Goal: Download file/media

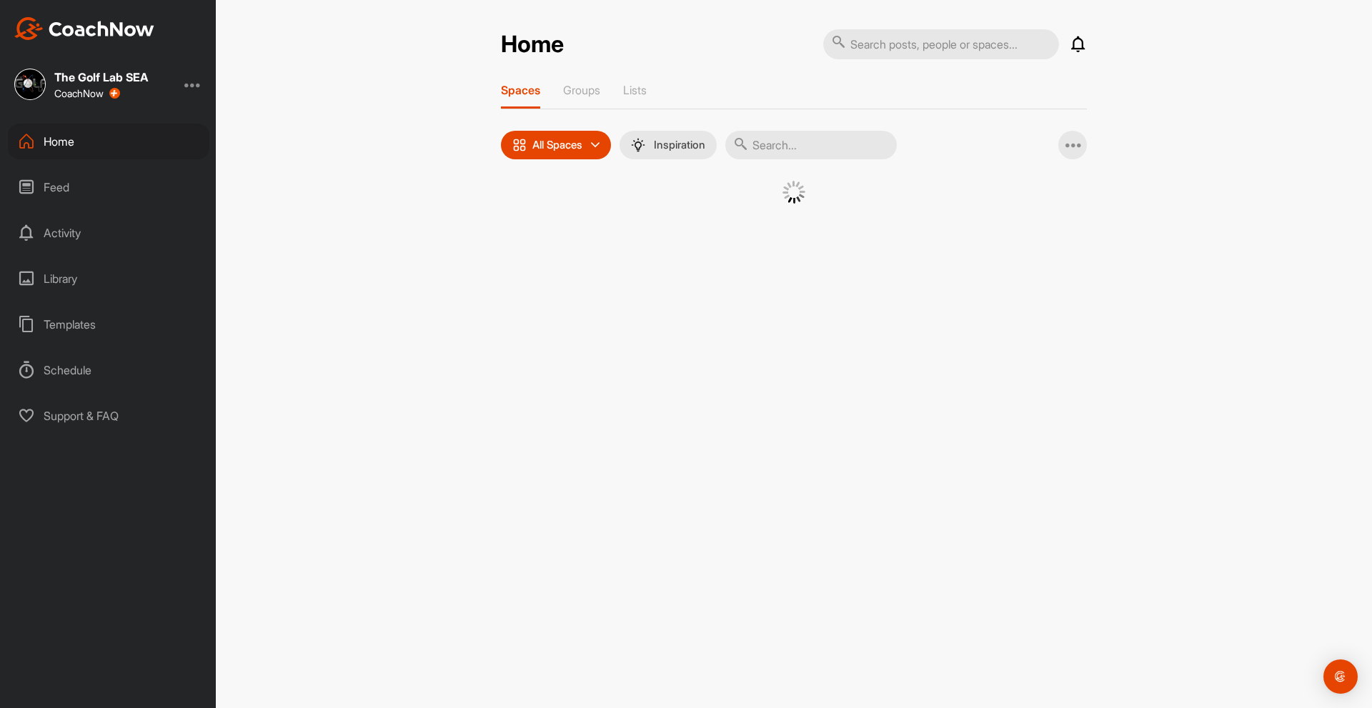
click at [800, 154] on input "text" at bounding box center [811, 145] width 172 height 29
type input "ther"
click at [680, 228] on div "T(" at bounding box center [661, 218] width 74 height 74
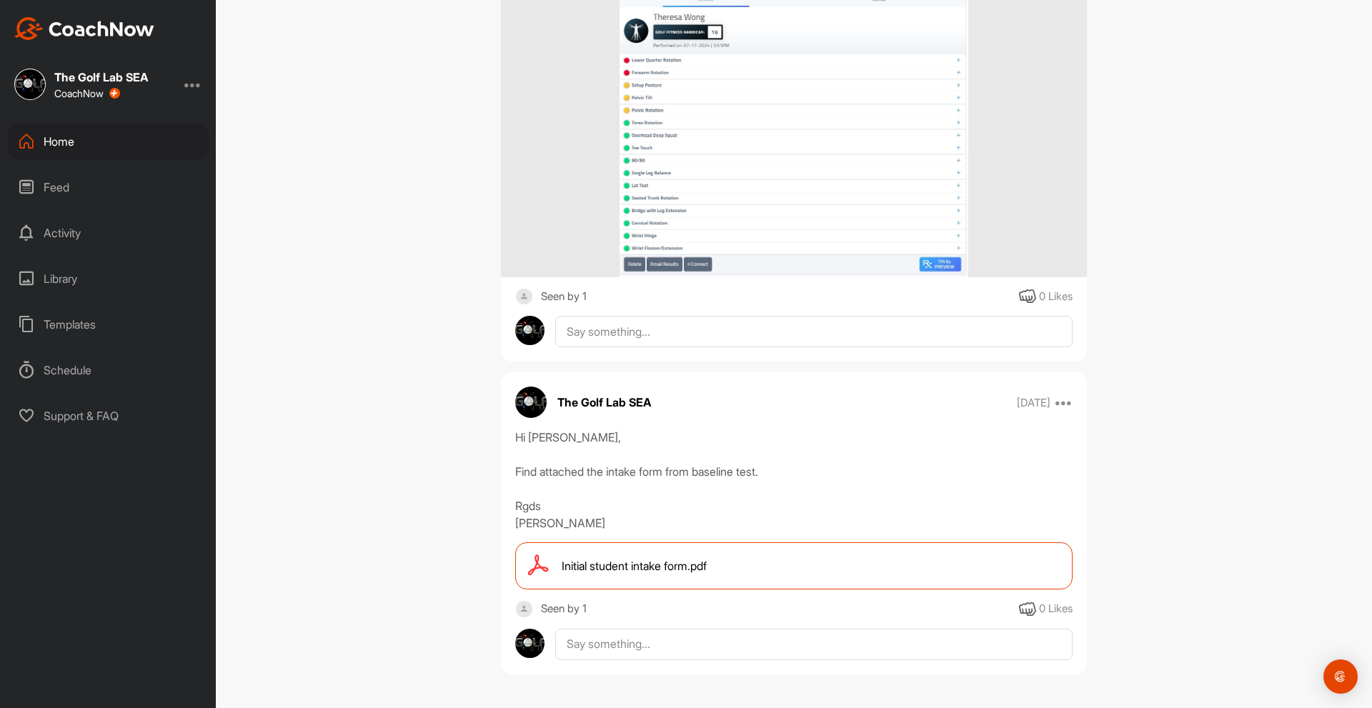
scroll to position [2400, 0]
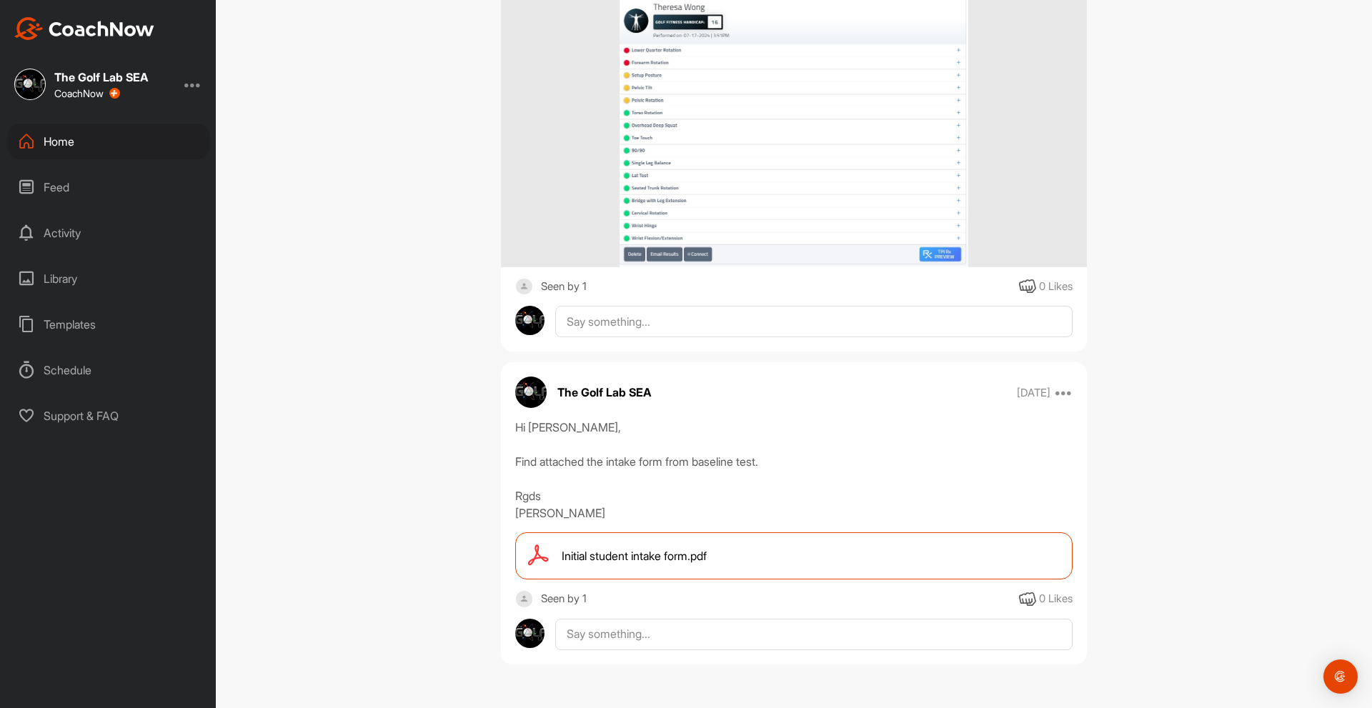
click at [660, 571] on div "Initial student intake form.pdf" at bounding box center [793, 555] width 557 height 47
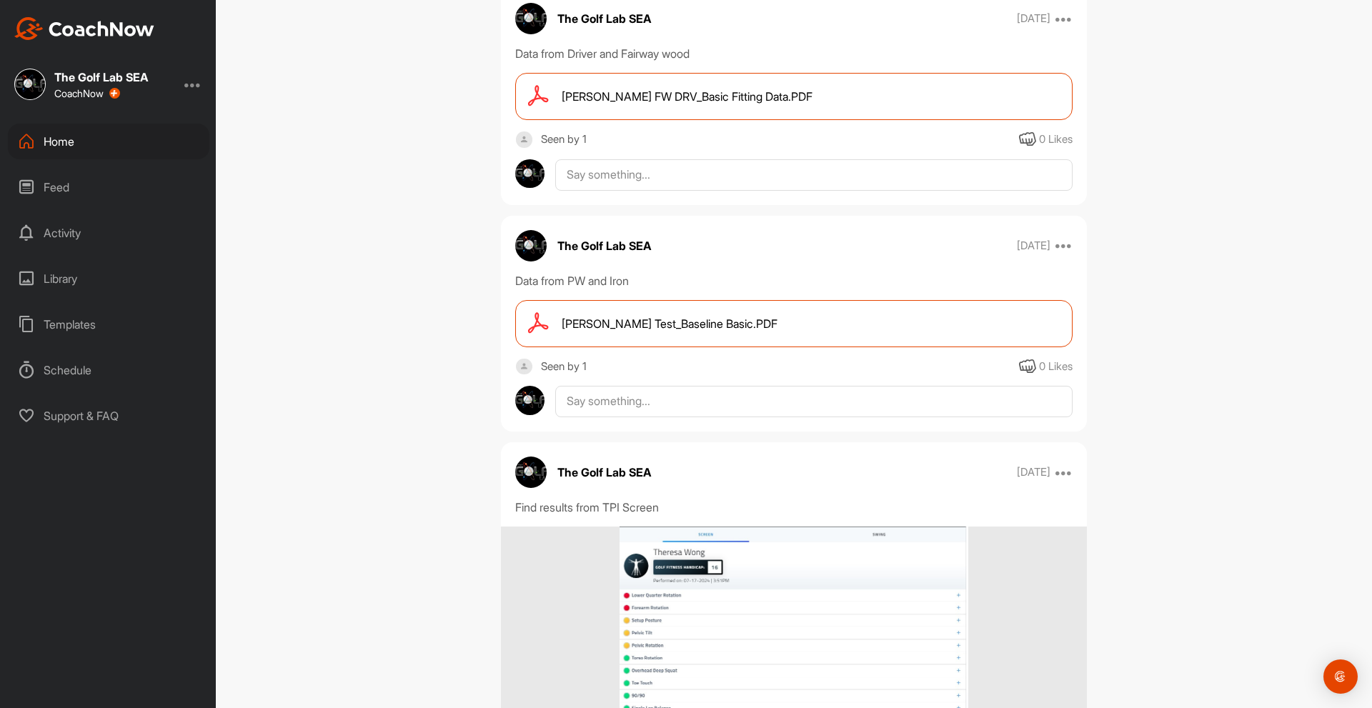
scroll to position [1757, 0]
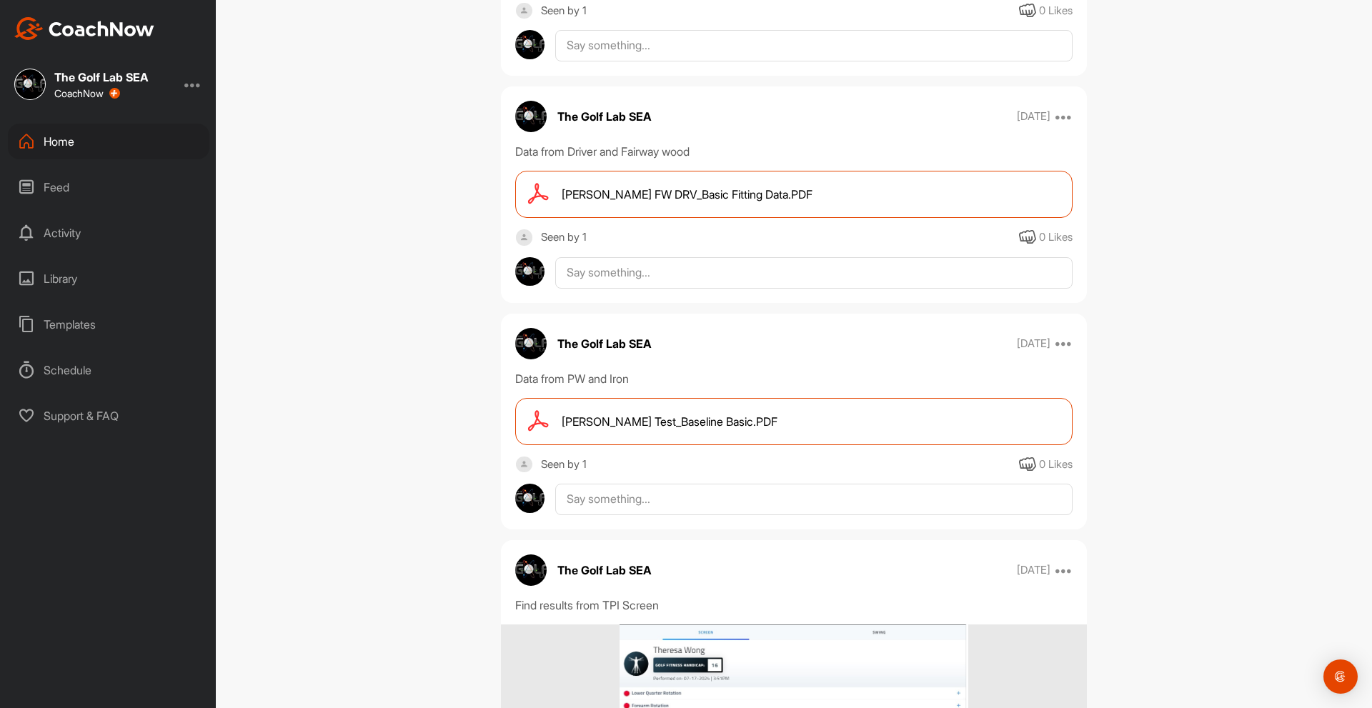
click at [746, 432] on div "[PERSON_NAME] Test_Baseline Basic.PDF" at bounding box center [793, 421] width 557 height 47
click at [671, 206] on div "[PERSON_NAME] FW DRV_Basic Fitting Data.PDF" at bounding box center [793, 194] width 557 height 47
click at [700, 210] on div "[PERSON_NAME] FW DRV_Basic Fitting Data.PDF" at bounding box center [793, 194] width 557 height 47
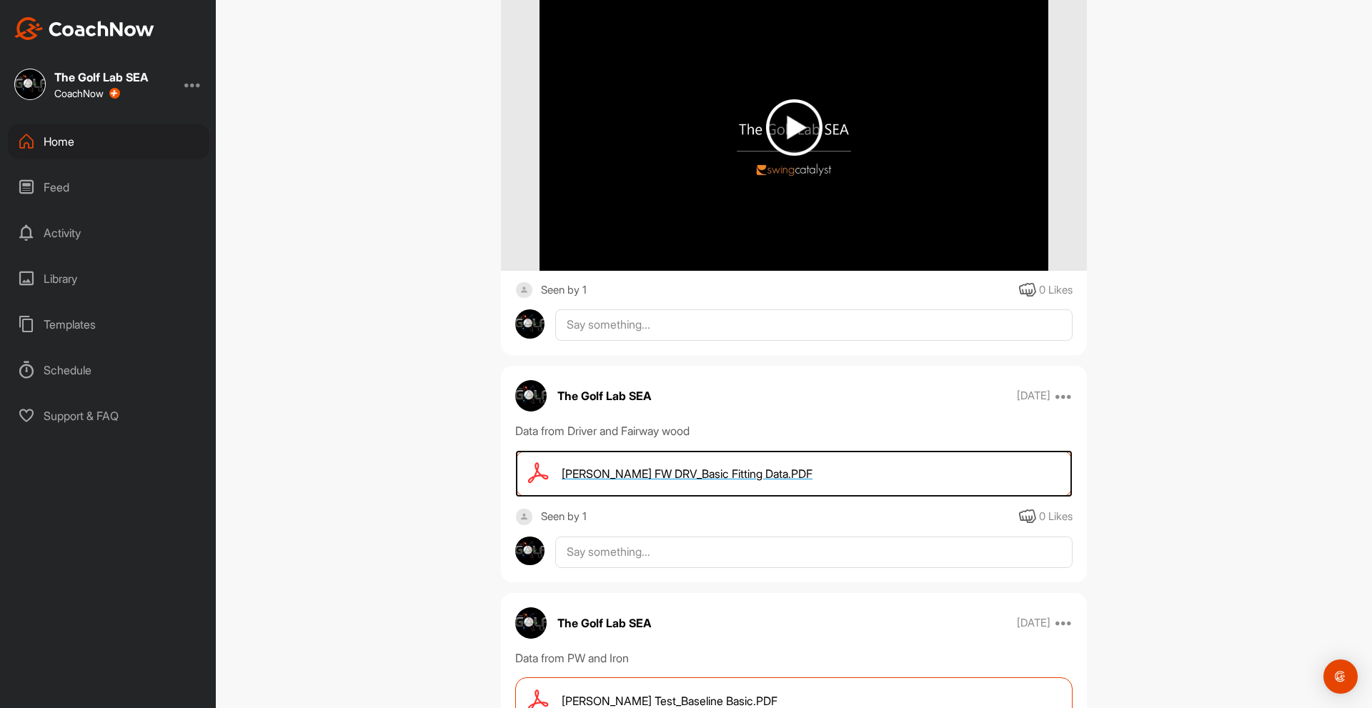
scroll to position [1399, 0]
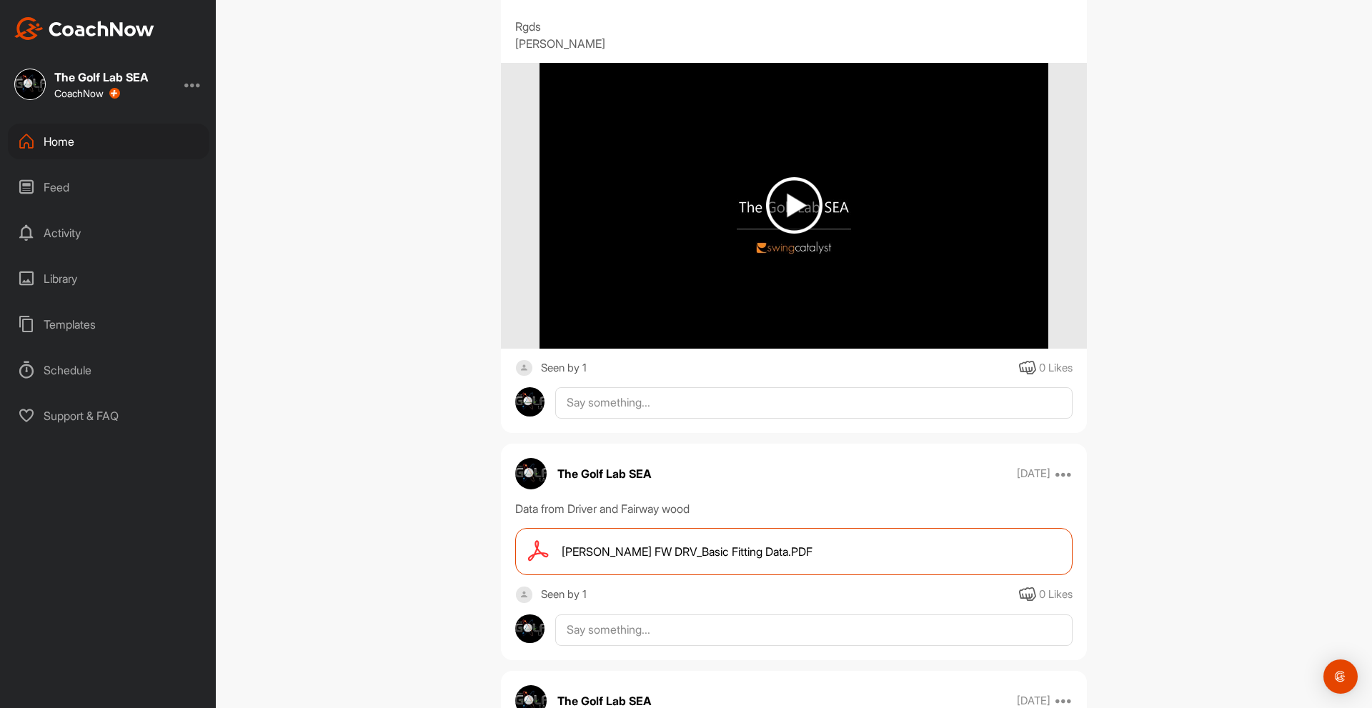
click at [778, 222] on img at bounding box center [794, 205] width 56 height 56
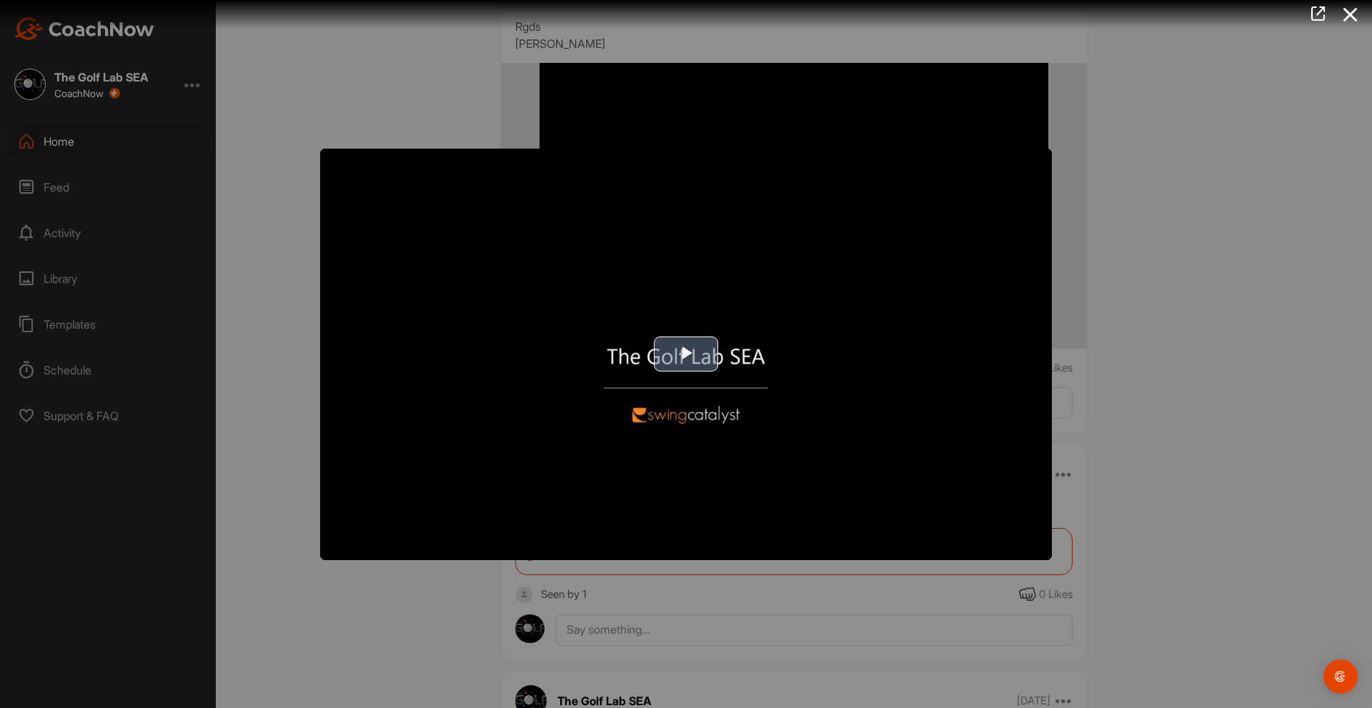
click at [686, 355] on span "Video Player" at bounding box center [686, 355] width 0 height 0
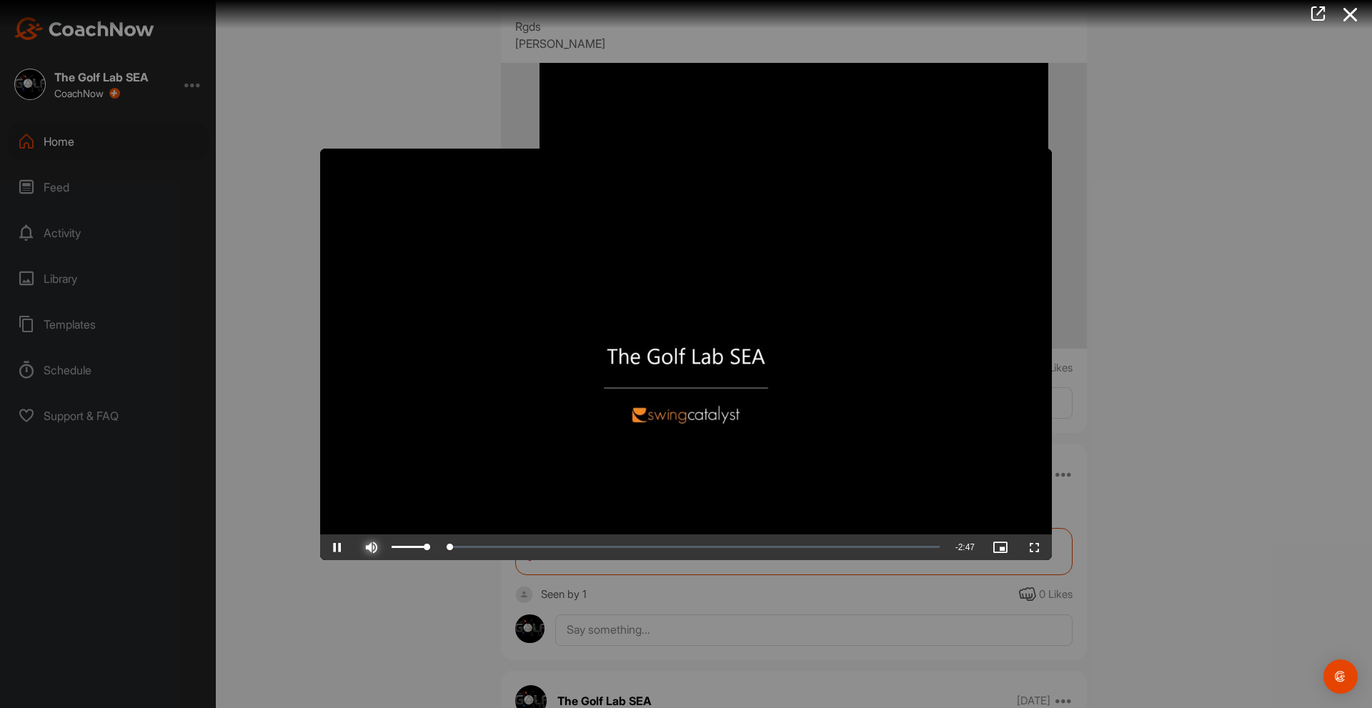
click at [376, 547] on span "Video Player" at bounding box center [372, 547] width 34 height 0
drag, startPoint x: 455, startPoint y: 555, endPoint x: 470, endPoint y: 558, distance: 14.7
click at [470, 558] on div "Loaded : 28.70% 0:18 0:17" at bounding box center [668, 548] width 558 height 26
click at [513, 555] on div "Loaded : 28.70% 0:36 0:22" at bounding box center [668, 548] width 558 height 26
click at [542, 557] on div "Loaded : 35.42% 0:44 0:39" at bounding box center [668, 548] width 558 height 26
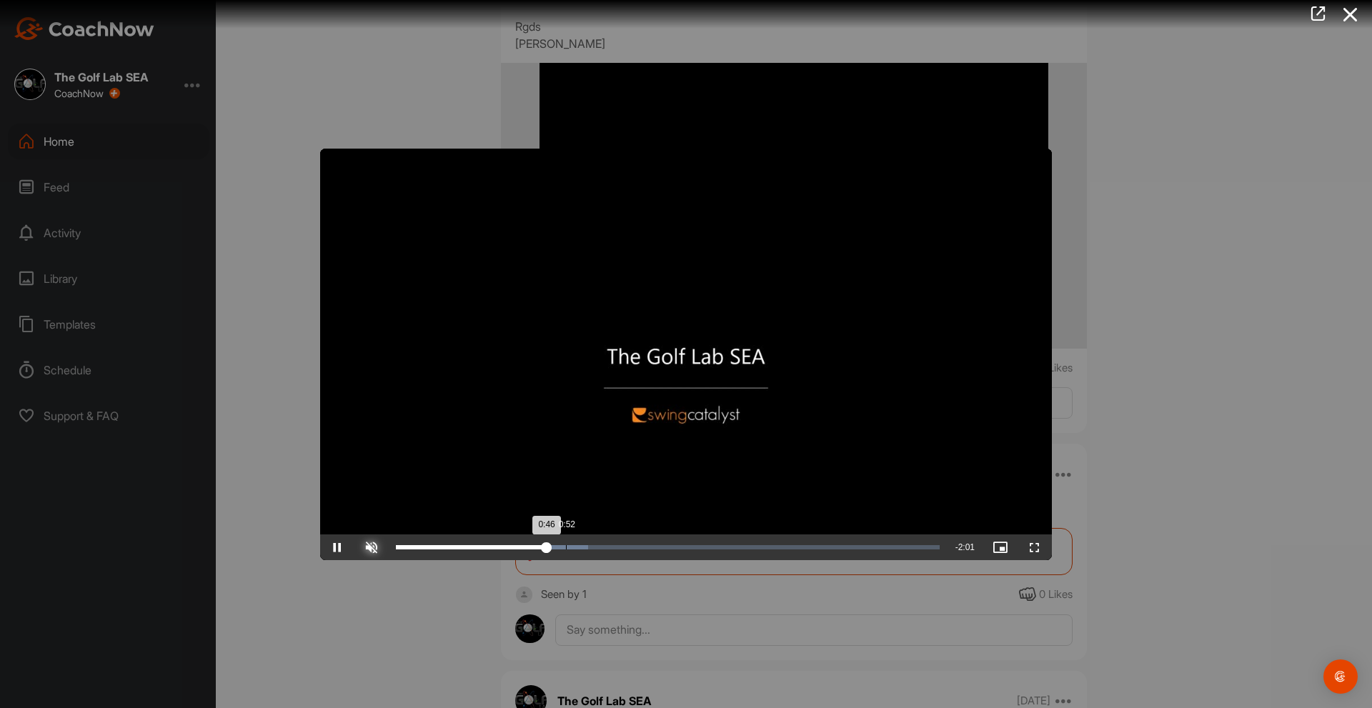
click at [566, 552] on div "Loaded : 35.42% 0:52 0:46" at bounding box center [668, 548] width 558 height 26
click at [586, 553] on div "Loaded : 36.51% 0:58 0:53" at bounding box center [668, 548] width 558 height 26
click at [613, 553] on div "Loaded : 45.22% 1:06 1:06" at bounding box center [668, 548] width 558 height 26
click at [644, 553] on div "Loaded : 55.03% 1:16 1:08" at bounding box center [668, 548] width 558 height 26
click at [667, 552] on div "Loaded : 55.03% 1:23 1:17" at bounding box center [668, 548] width 558 height 26
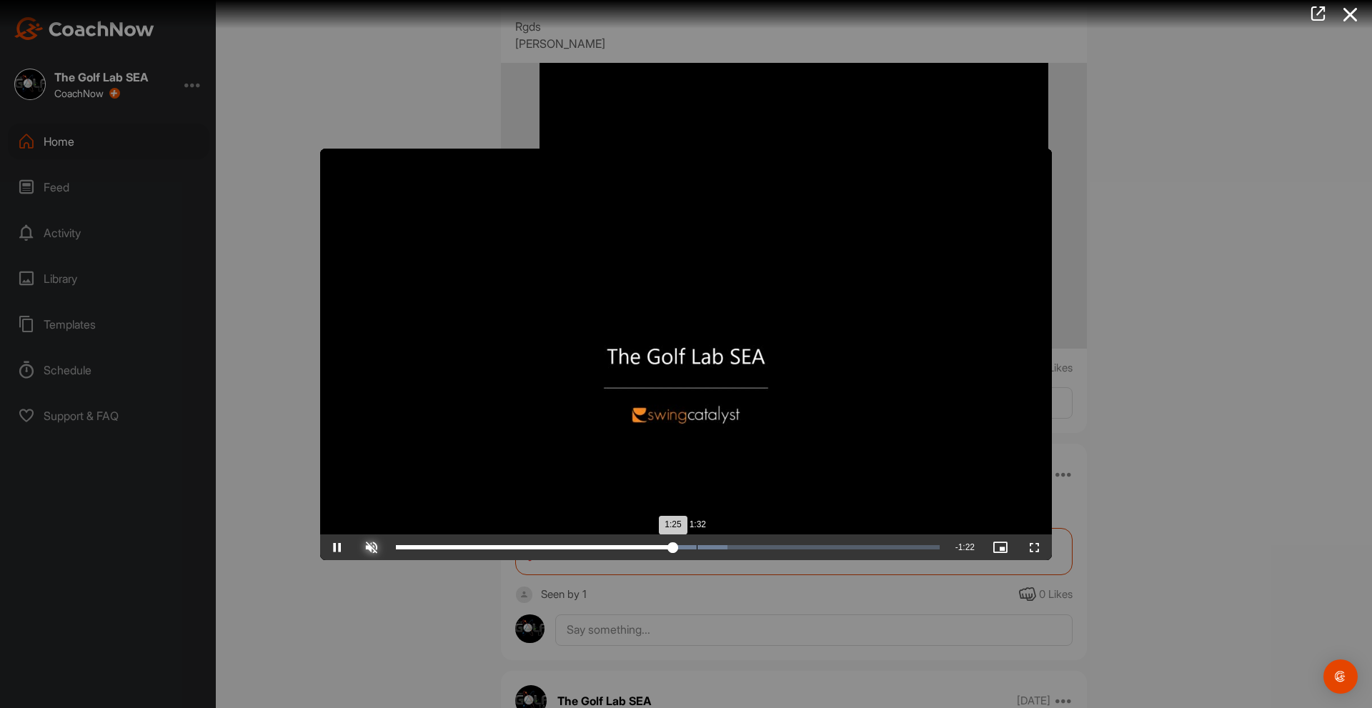
click at [697, 556] on div "Loaded : 61.03% 1:32 1:25" at bounding box center [668, 548] width 558 height 26
click at [715, 555] on div "Loaded : 70.83% 1:38 1:38" at bounding box center [668, 548] width 558 height 26
click at [745, 555] on div "Loaded : 70.83% 1:47 1:40" at bounding box center [668, 548] width 558 height 26
click at [776, 555] on div "Loaded : 78.46% 1:57 1:48" at bounding box center [668, 548] width 558 height 26
click at [826, 550] on div "Loaded : 87.18% 2:12 1:59" at bounding box center [668, 548] width 558 height 26
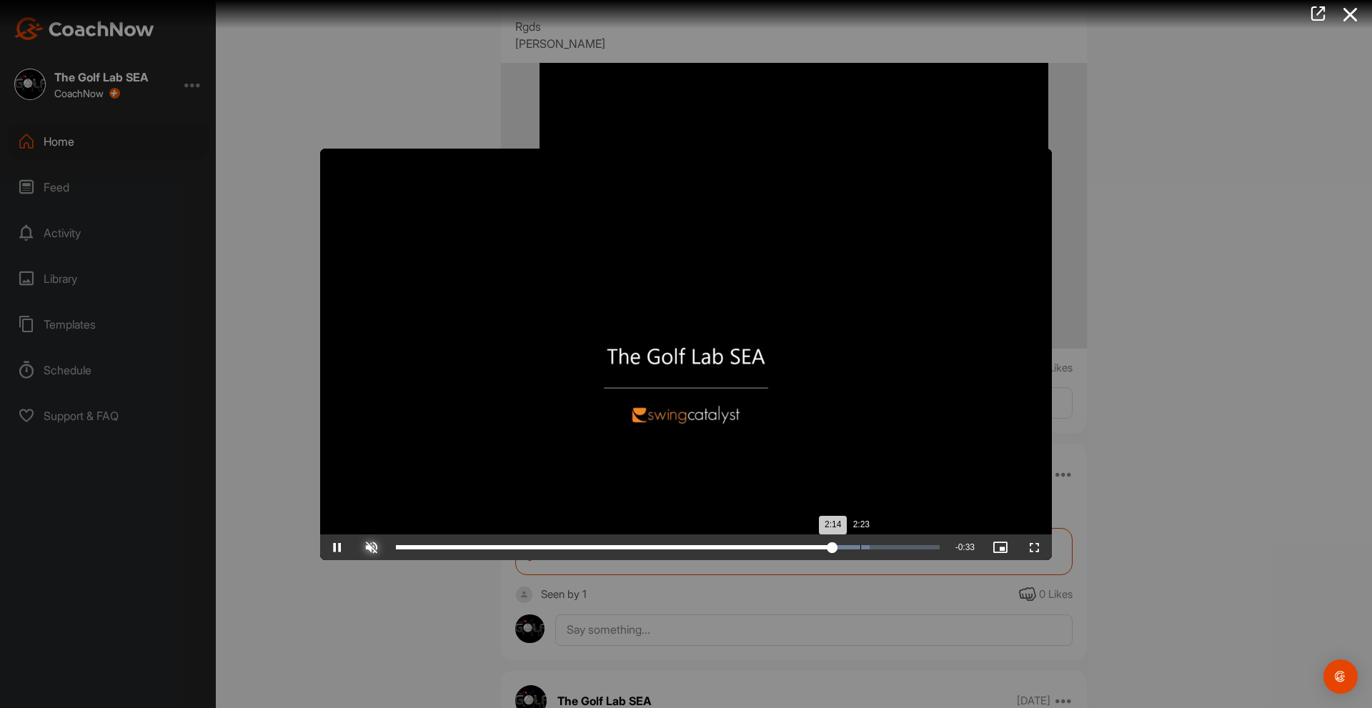
click at [861, 552] on div "Loaded : 87.18% 2:23 2:14" at bounding box center [668, 548] width 558 height 26
click at [874, 555] on div "Loaded : 97.53% 2:27 2:24" at bounding box center [668, 548] width 558 height 26
click at [896, 556] on div "Loaded : 98.62% 2:34 2:27" at bounding box center [668, 548] width 558 height 26
click at [1187, 127] on div at bounding box center [686, 354] width 1372 height 708
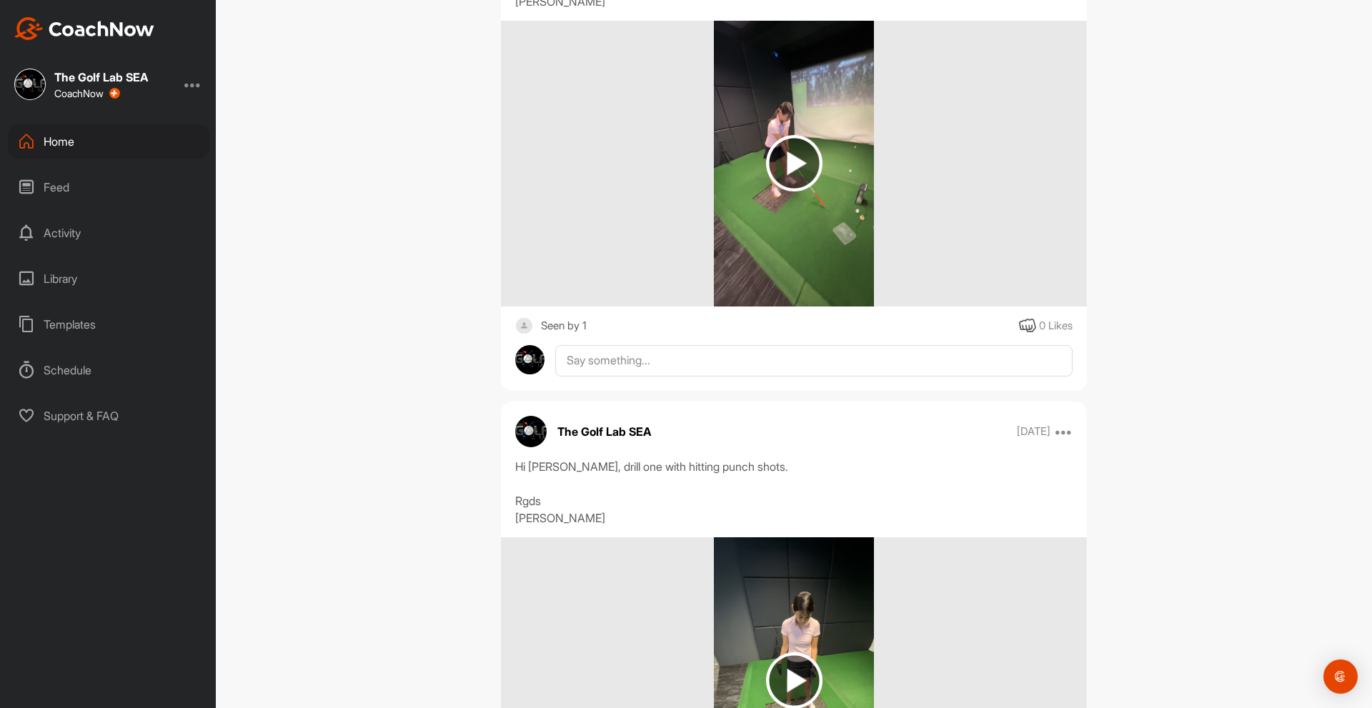
scroll to position [399, 0]
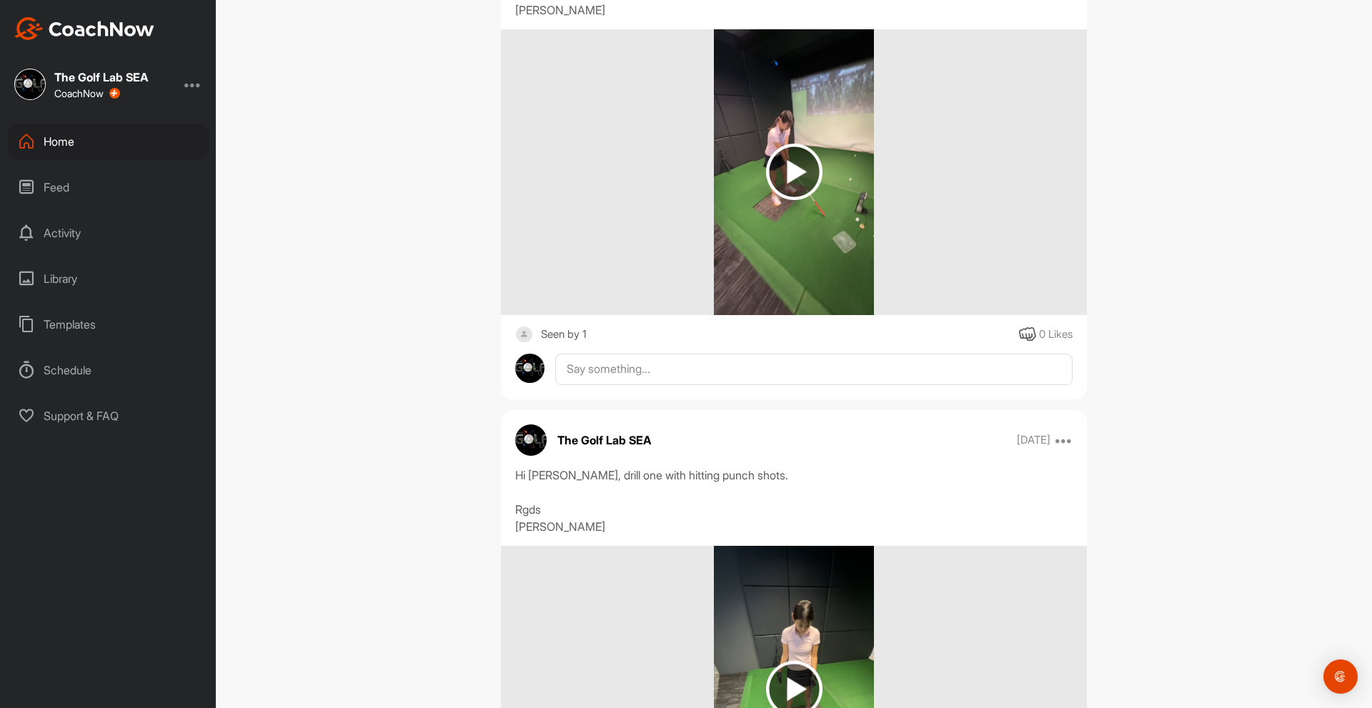
click at [799, 166] on img at bounding box center [794, 172] width 56 height 56
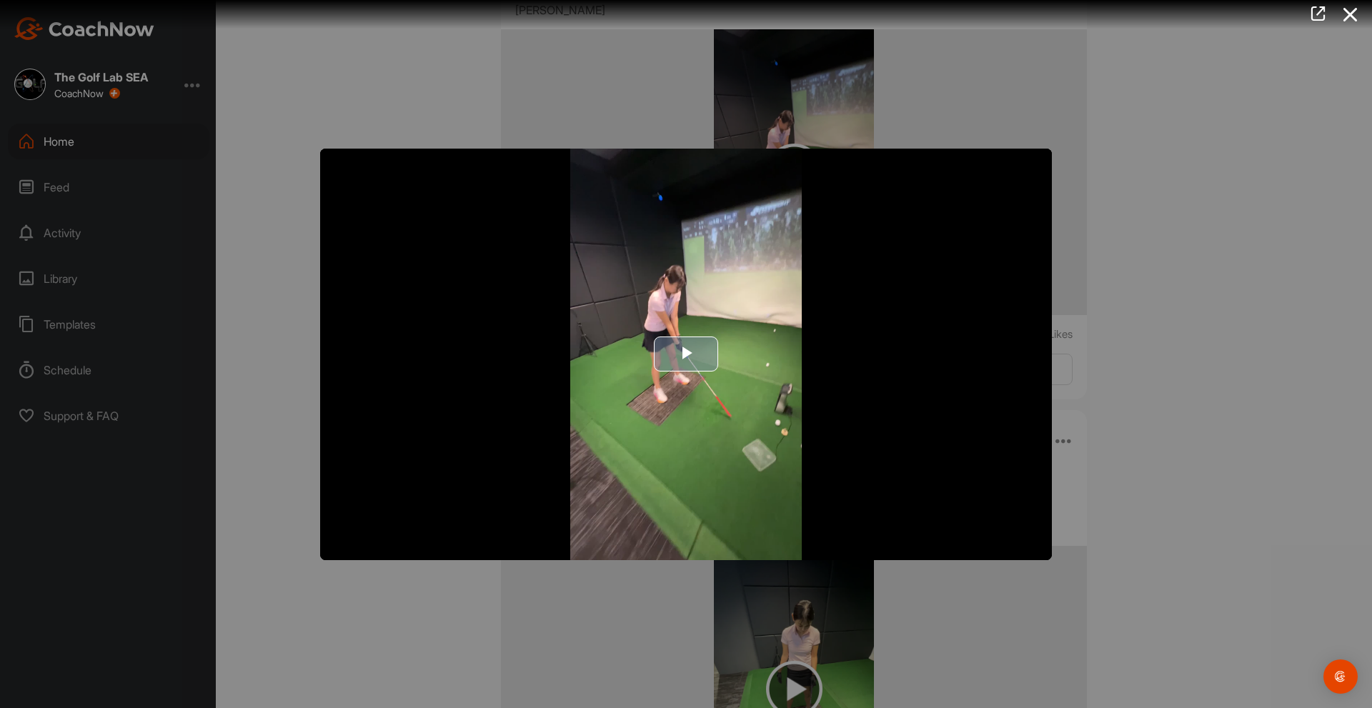
click at [686, 355] on span "Video Player" at bounding box center [686, 355] width 0 height 0
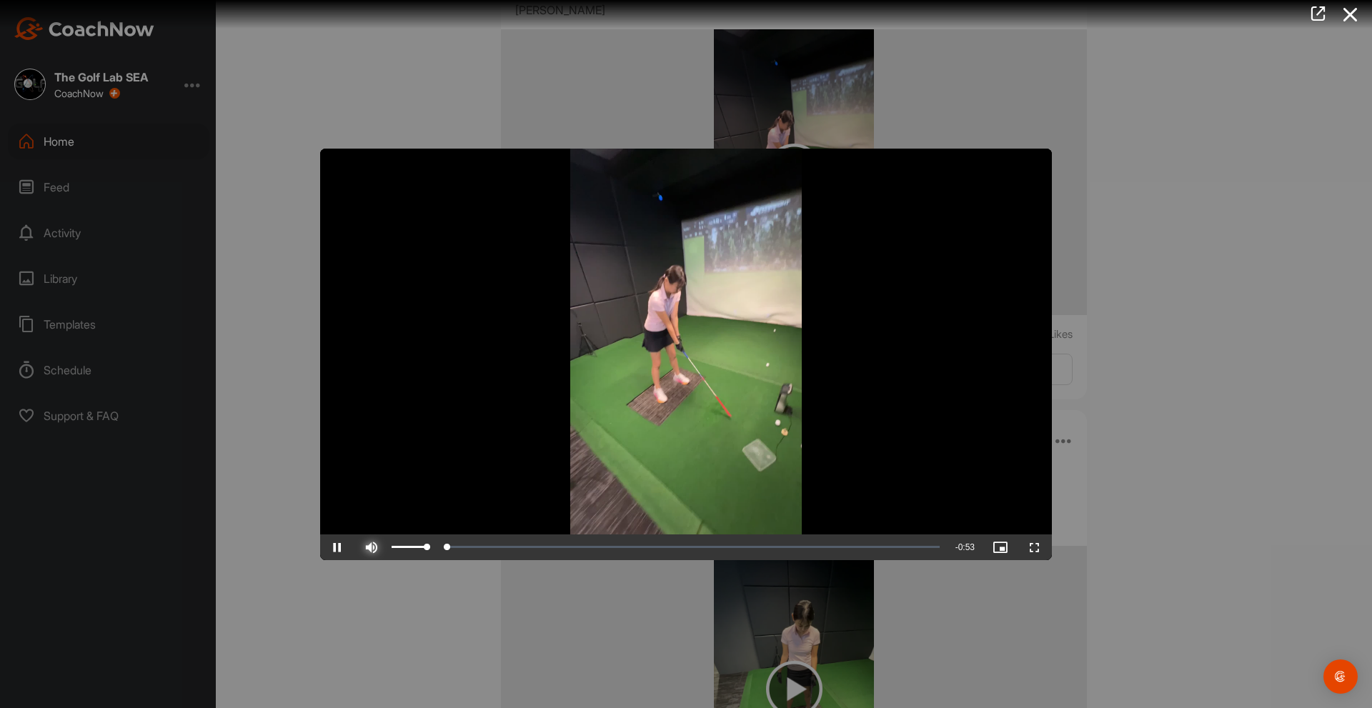
click at [372, 547] on span "Video Player" at bounding box center [372, 547] width 34 height 0
click at [500, 552] on div "Loaded : 30.14% 0:09 0:10" at bounding box center [668, 548] width 558 height 26
click at [668, 557] on div "Loaded : 33.42% 0:26 0:13" at bounding box center [668, 548] width 558 height 26
click at [713, 549] on div "0:31" at bounding box center [713, 547] width 1 height 4
click at [744, 553] on div "Loaded : 70.13% 0:34 0:31" at bounding box center [668, 548] width 558 height 26
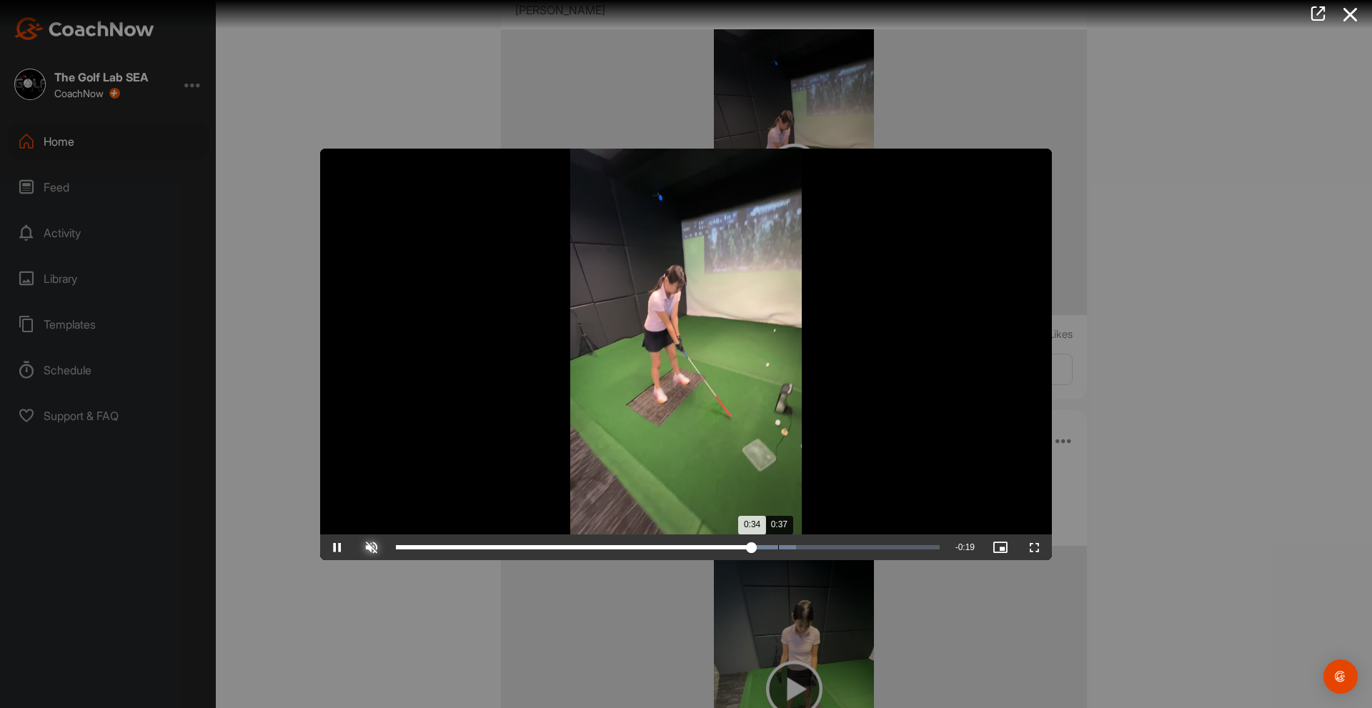
click at [790, 552] on div "Loaded : 73.62% 0:37 0:34" at bounding box center [668, 548] width 558 height 26
click at [830, 545] on div "Loaded : 84.85% 0:42 0:42" at bounding box center [668, 547] width 544 height 4
click at [883, 555] on div "Loaded : 95.12% 0:47 0:44" at bounding box center [668, 548] width 558 height 26
click at [901, 553] on div "Loaded : 98.23% 0:49 0:48" at bounding box center [668, 548] width 558 height 26
click at [921, 553] on div "Loaded : 98.23% 0:51 0:51" at bounding box center [668, 548] width 558 height 26
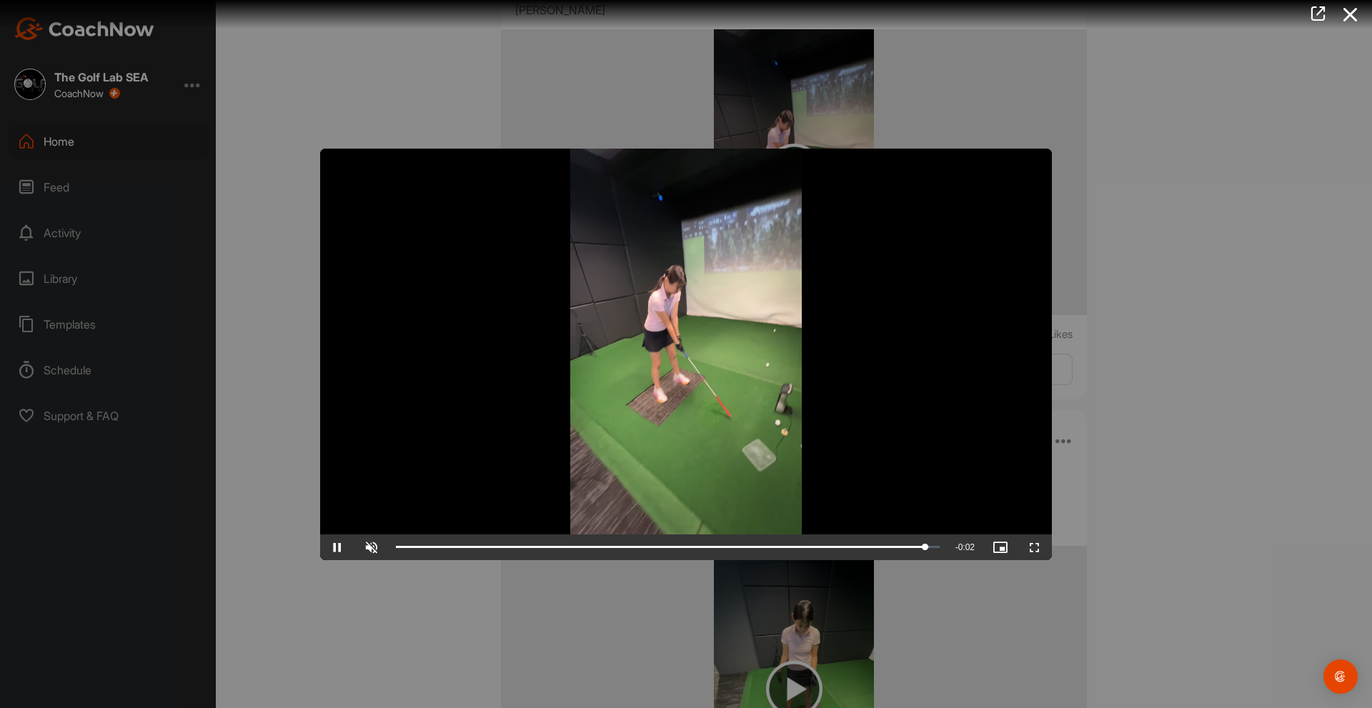
click at [1274, 379] on div at bounding box center [686, 354] width 1372 height 708
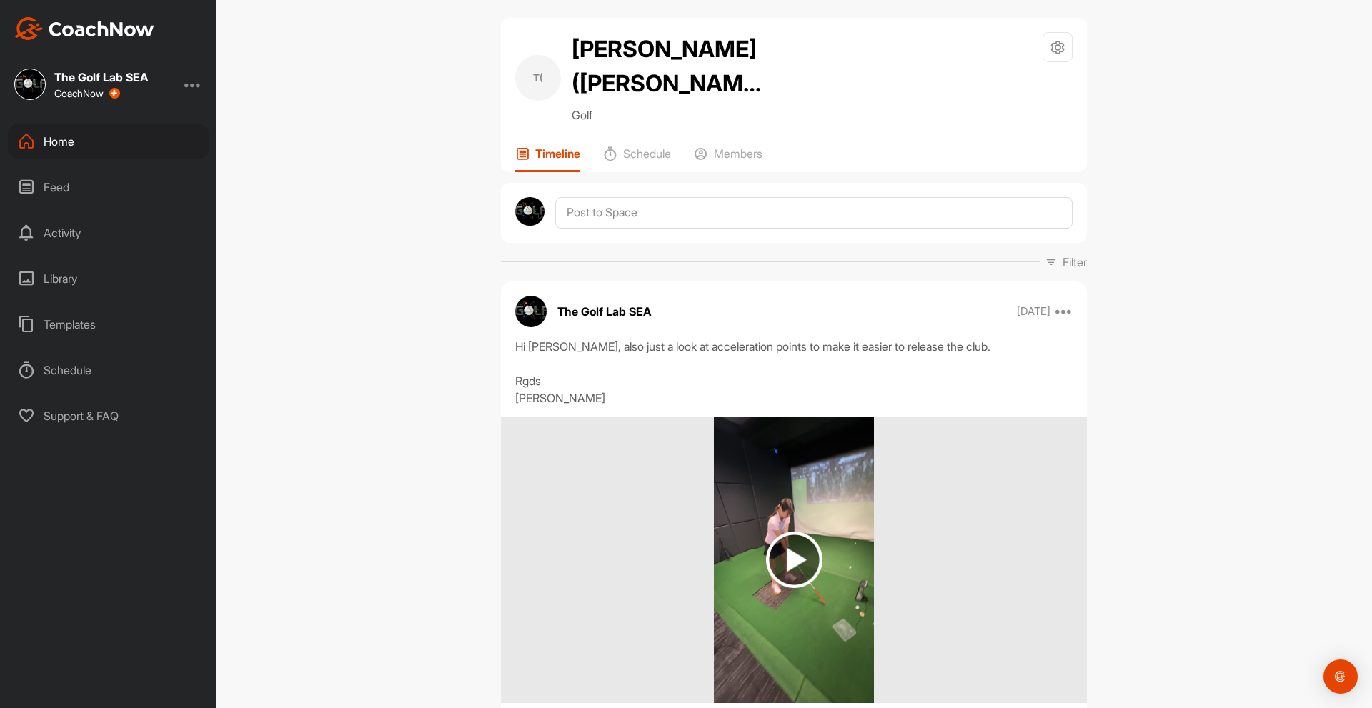
scroll to position [0, 0]
